Goal: Navigation & Orientation: Find specific page/section

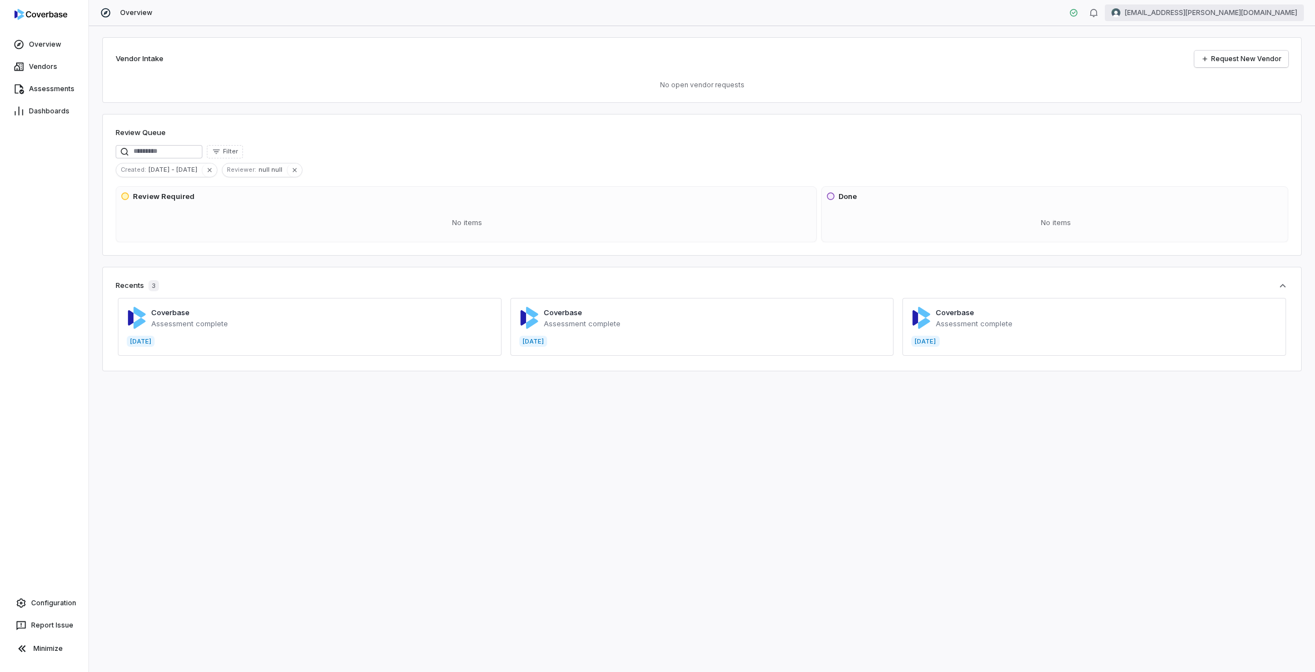
click at [1252, 12] on html "Overview Vendors Assessments Dashboards Configuration Report Issue Minimize Ove…" at bounding box center [657, 336] width 1315 height 672
click at [1251, 105] on div "Log out" at bounding box center [1257, 102] width 85 height 18
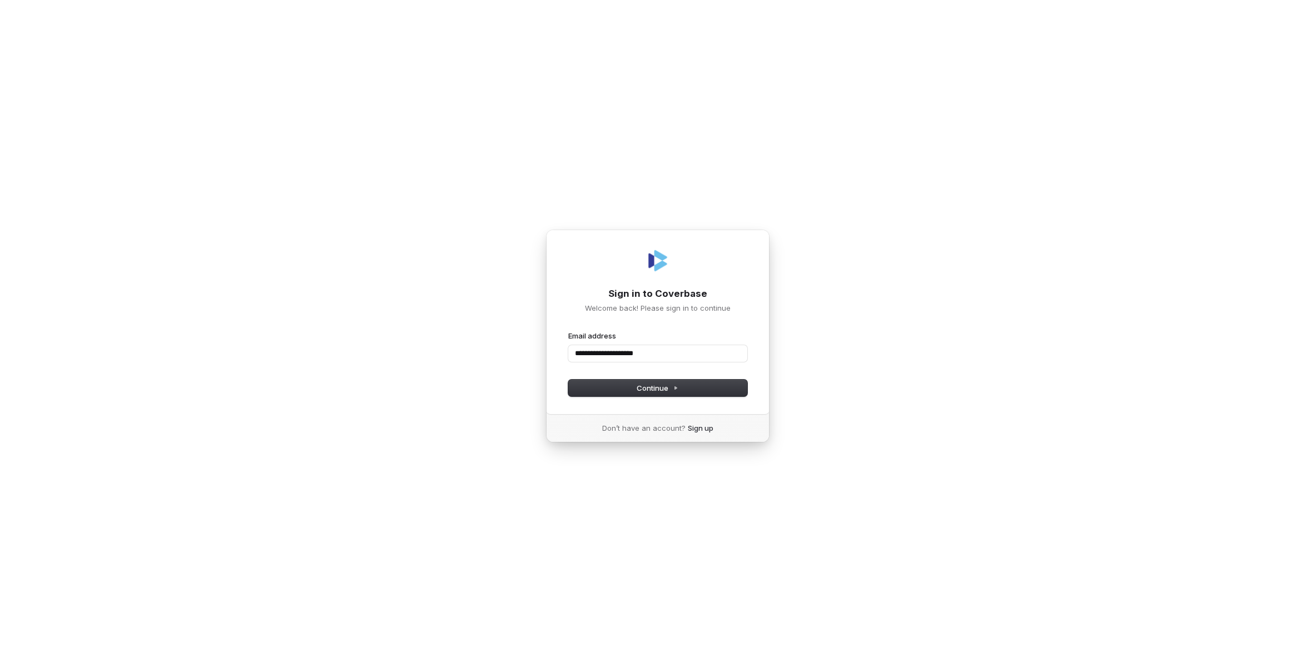
click at [568, 331] on button "submit" at bounding box center [568, 331] width 0 height 0
type input "**********"
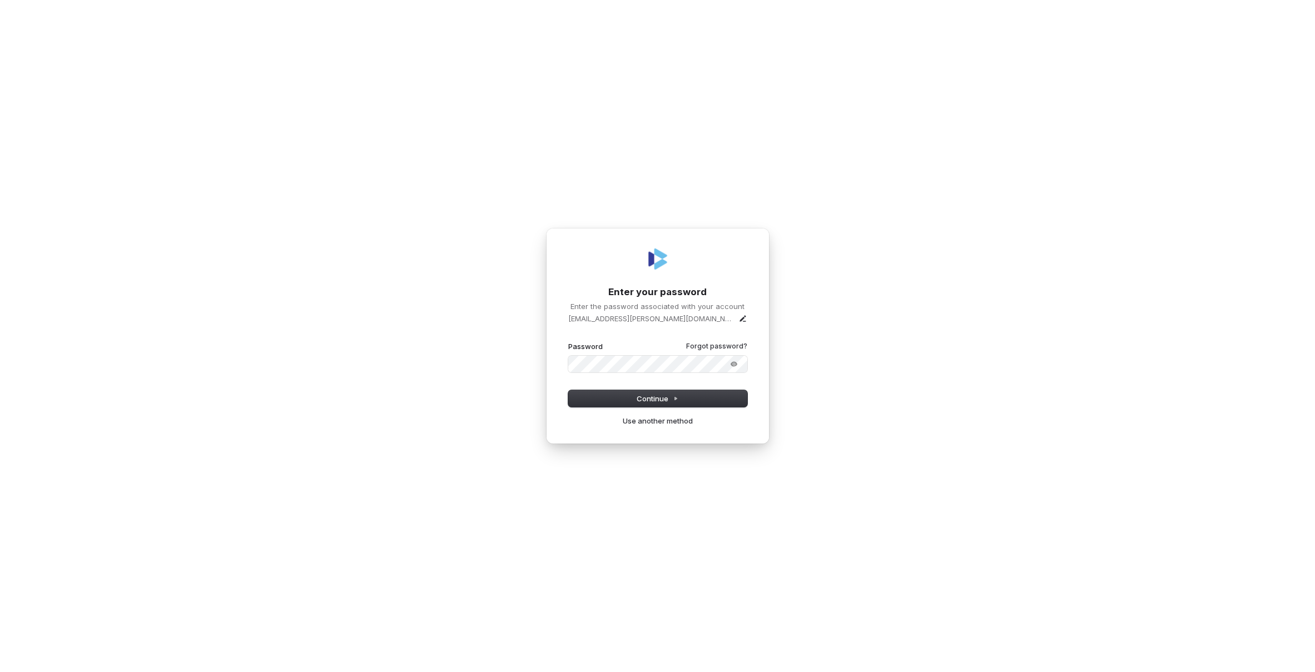
click at [568, 342] on button "submit" at bounding box center [568, 342] width 0 height 0
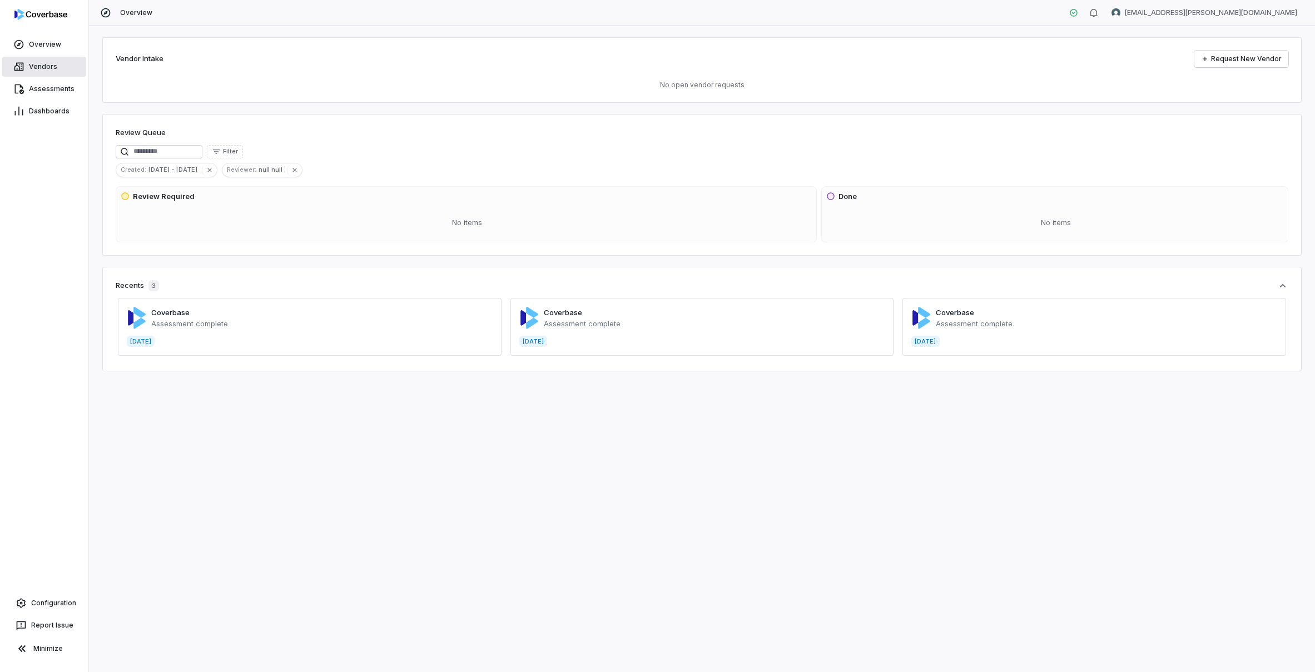
click at [60, 71] on link "Vendors" at bounding box center [44, 67] width 84 height 20
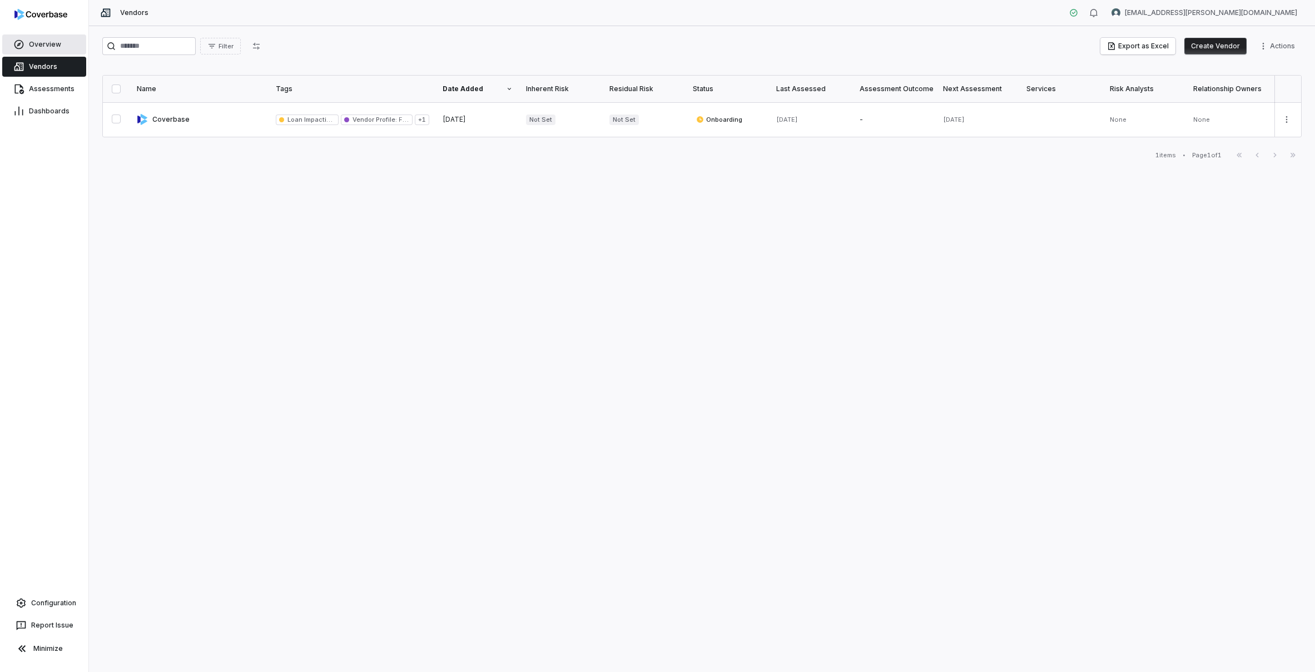
click at [59, 51] on link "Overview" at bounding box center [44, 44] width 84 height 20
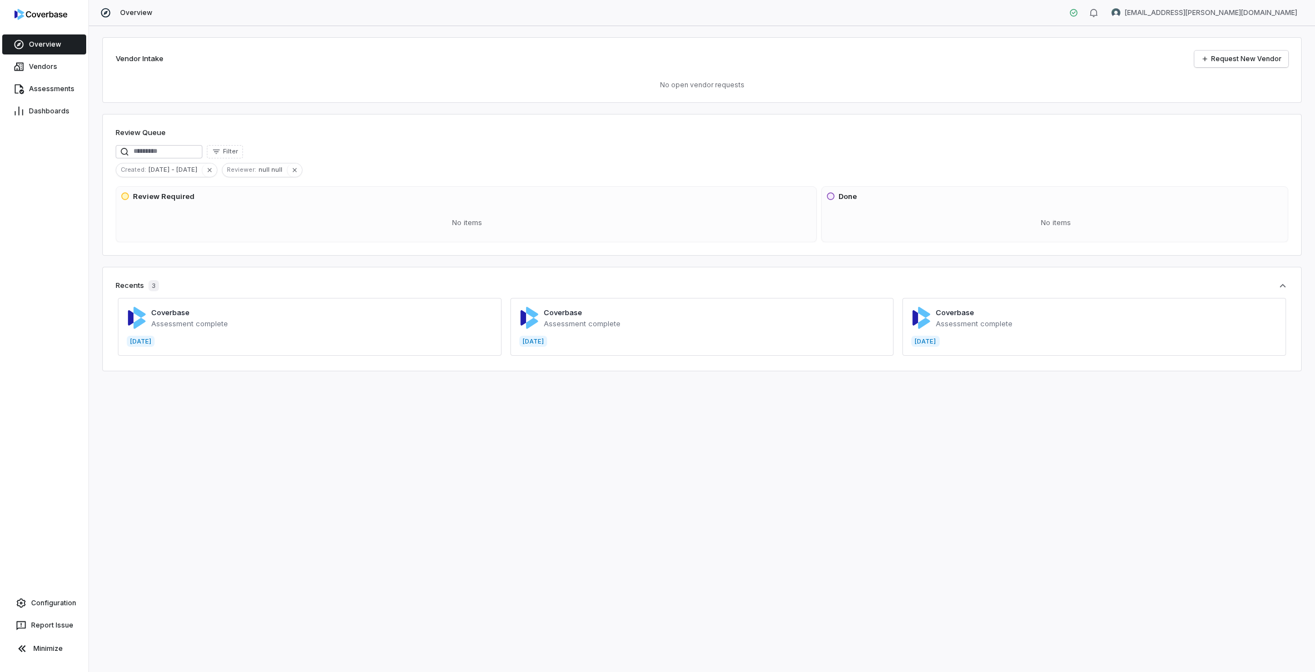
click at [318, 329] on span at bounding box center [310, 327] width 384 height 58
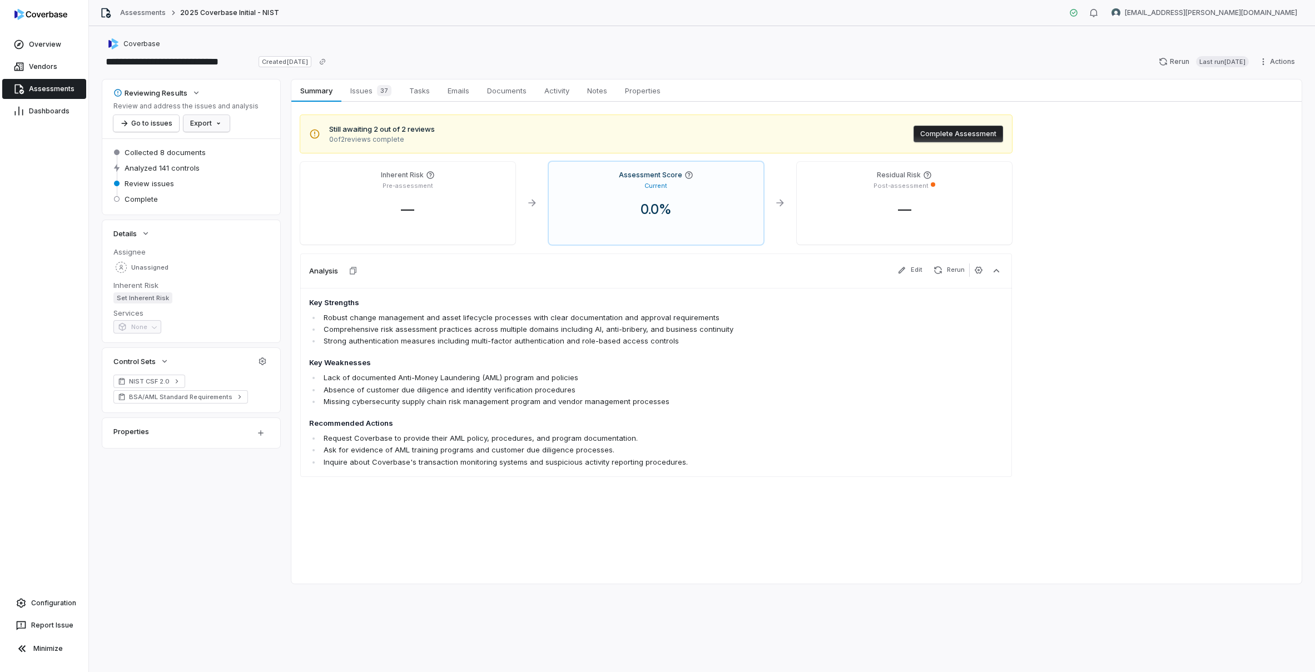
click at [200, 122] on html "**********" at bounding box center [657, 336] width 1315 height 672
click at [169, 122] on html "**********" at bounding box center [657, 336] width 1315 height 672
click at [166, 125] on button "Go to issues" at bounding box center [146, 123] width 66 height 17
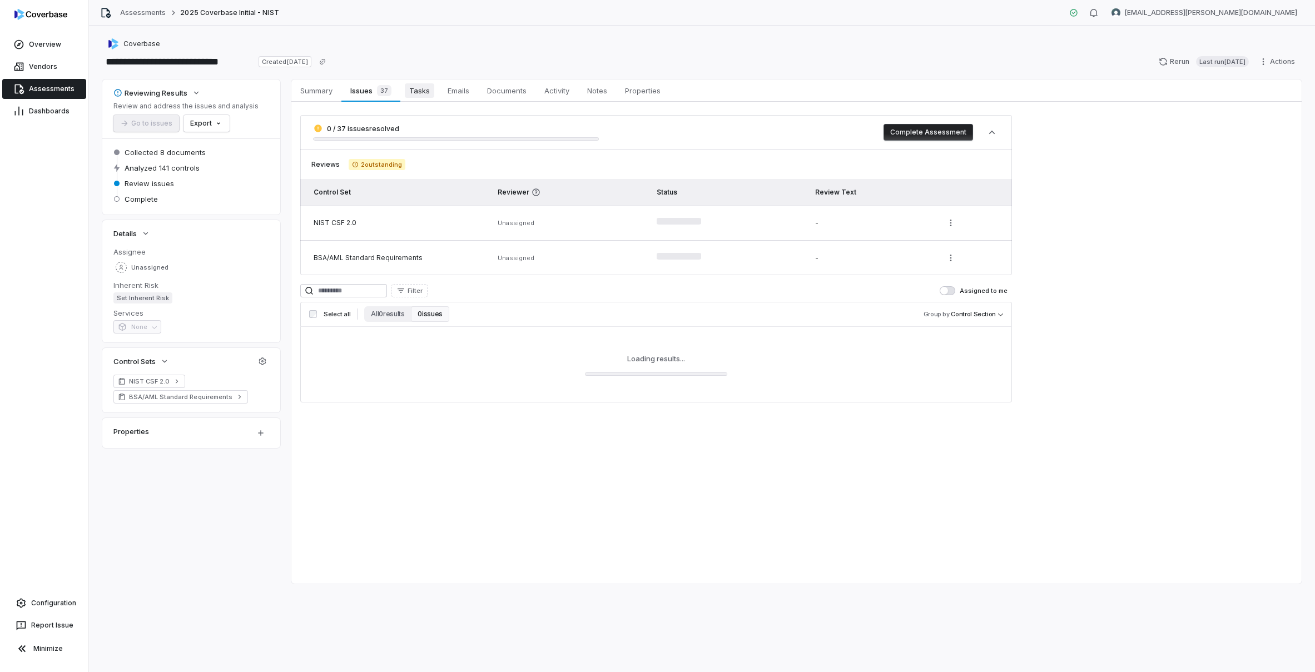
click at [414, 90] on span "Tasks" at bounding box center [419, 90] width 29 height 14
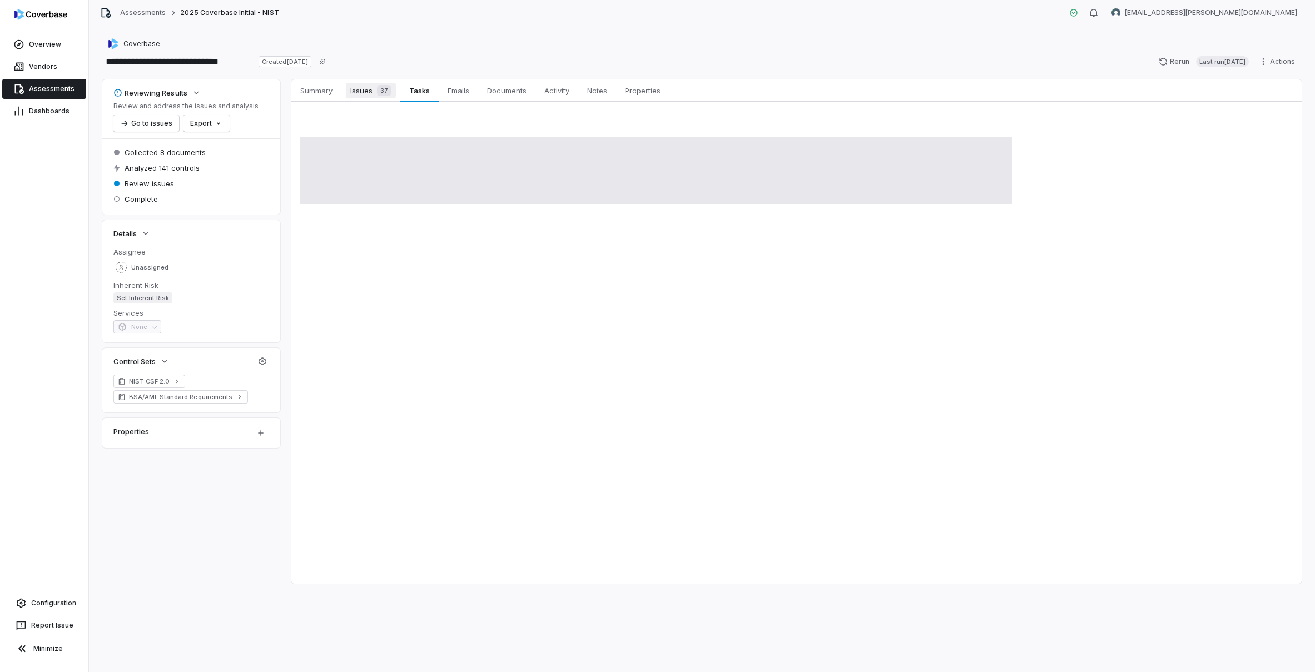
click at [348, 87] on span "Issues 37" at bounding box center [371, 91] width 50 height 16
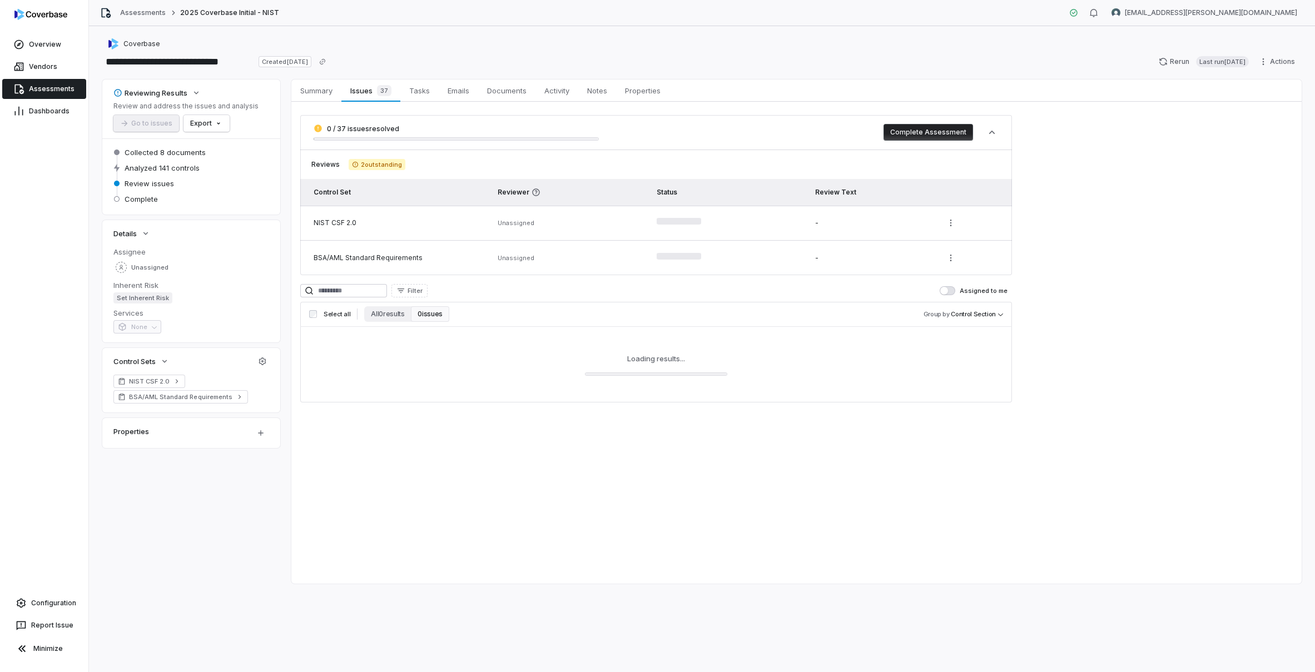
click at [138, 18] on div "Assessments 2025 Coverbase Initial - NIST mk.martin@upstart.com" at bounding box center [702, 13] width 1226 height 26
click at [140, 15] on link "Assessments" at bounding box center [143, 12] width 46 height 9
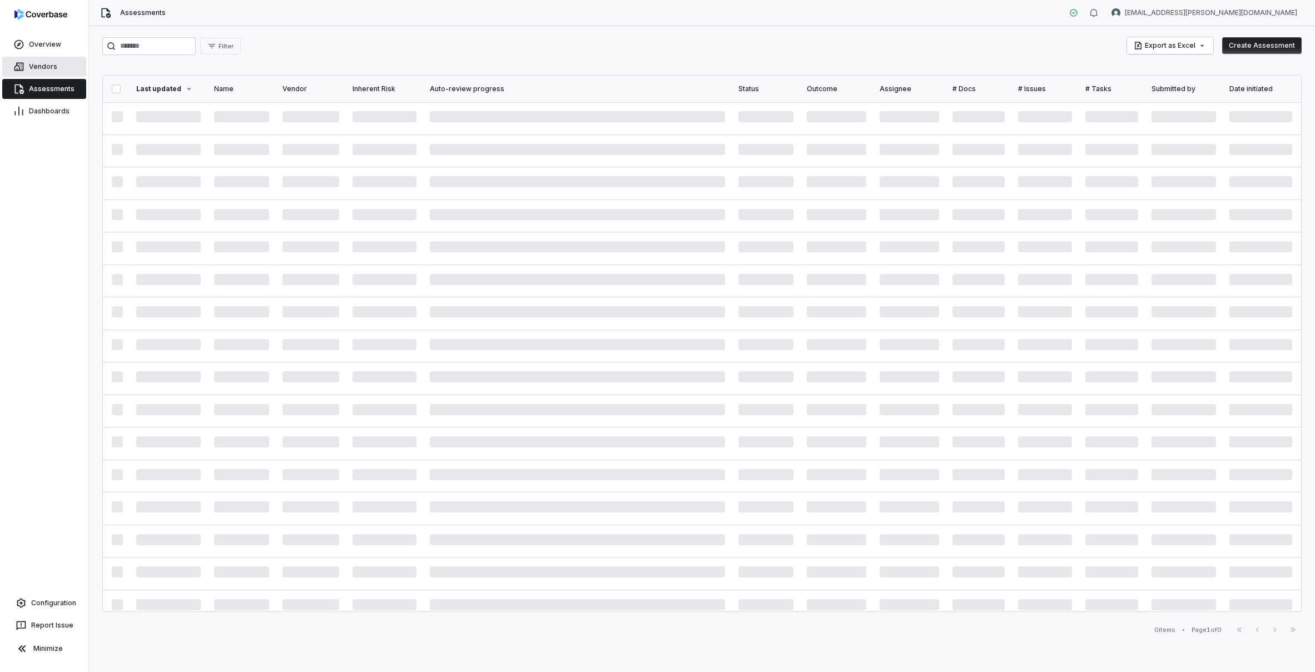
click at [42, 58] on link "Vendors" at bounding box center [44, 67] width 84 height 20
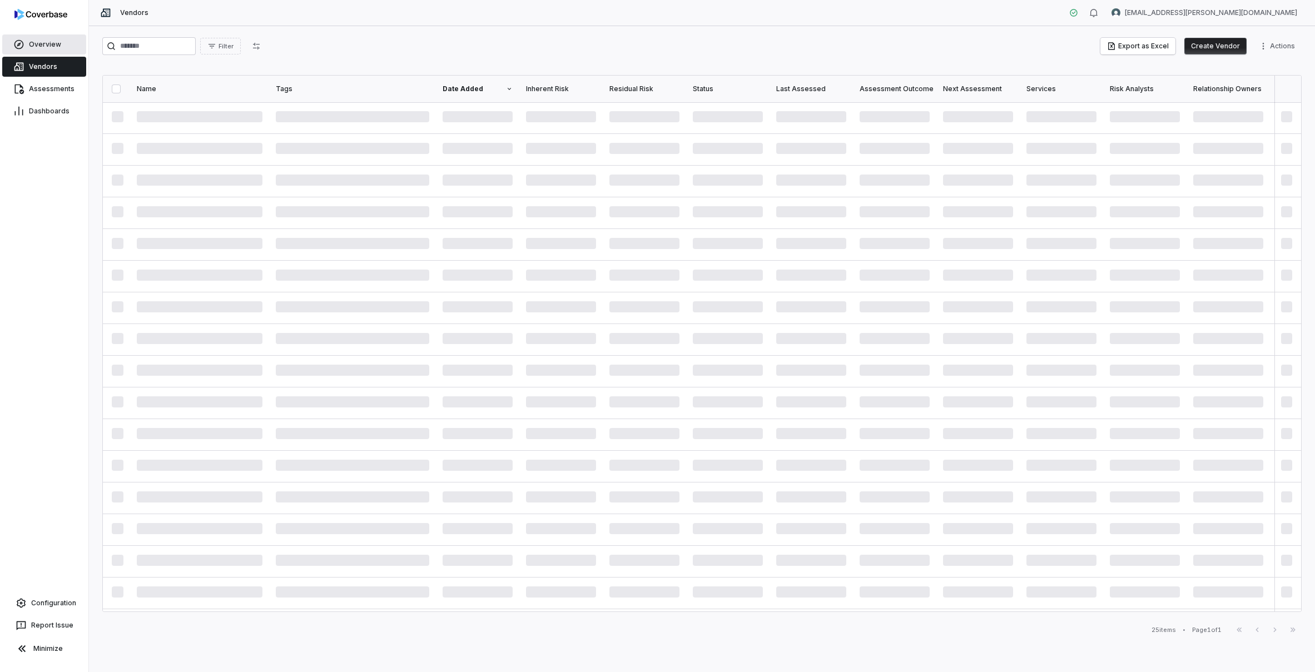
click at [66, 50] on link "Overview" at bounding box center [44, 44] width 84 height 20
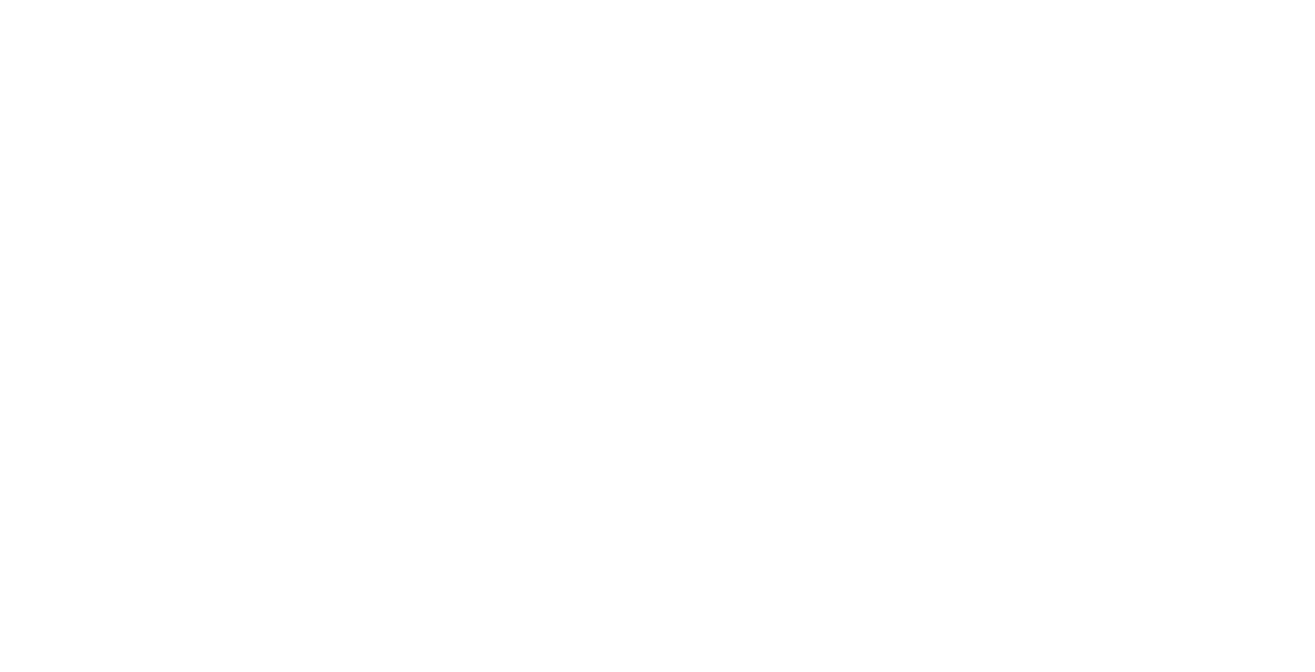
click at [64, 0] on html at bounding box center [657, 0] width 1315 height 0
click at [407, 0] on html at bounding box center [657, 0] width 1315 height 0
click at [526, 0] on html at bounding box center [657, 0] width 1315 height 0
